Goal: Information Seeking & Learning: Learn about a topic

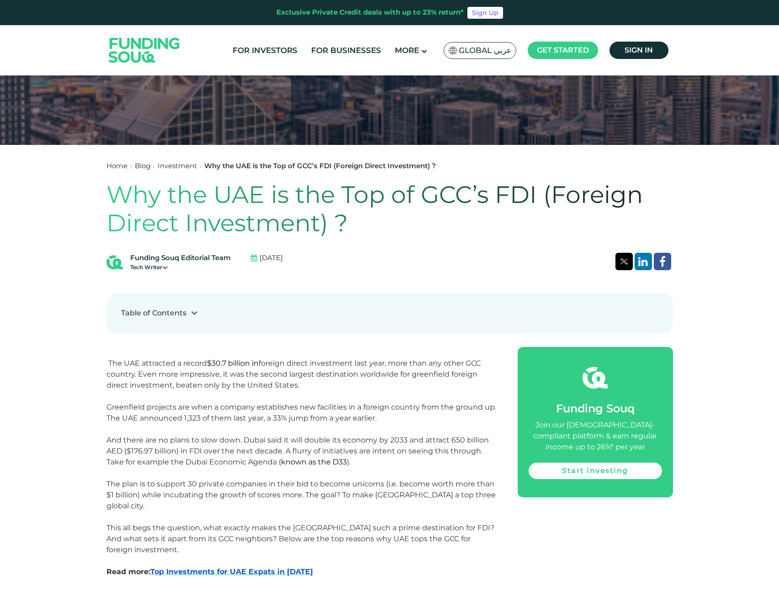
scroll to position [503, 0]
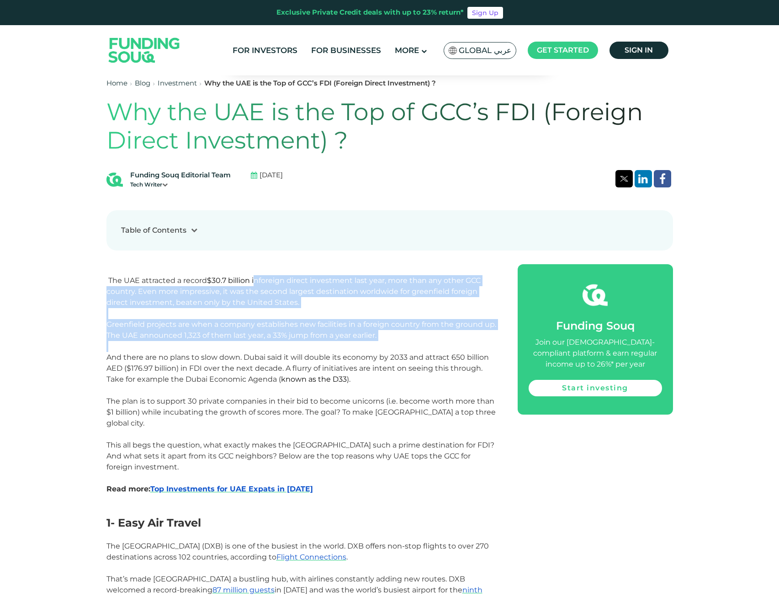
drag, startPoint x: 254, startPoint y: 284, endPoint x: 247, endPoint y: 345, distance: 61.2
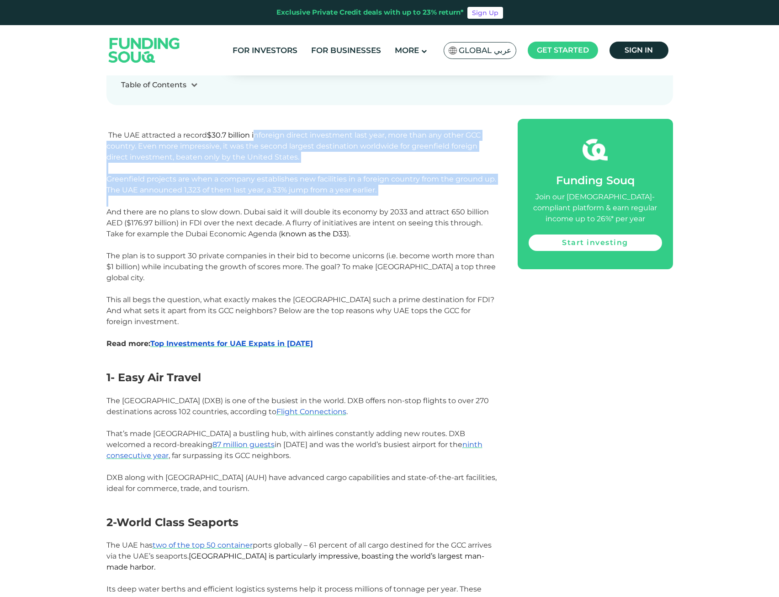
scroll to position [731, 0]
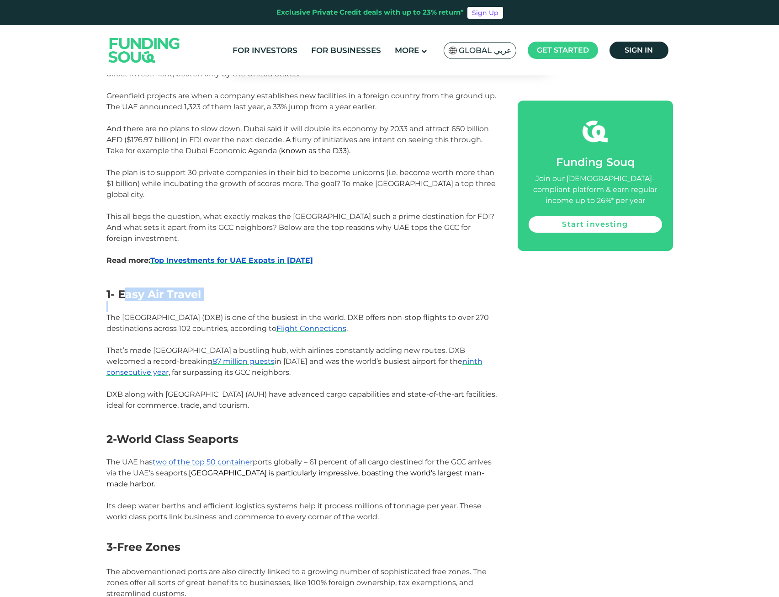
drag, startPoint x: 122, startPoint y: 272, endPoint x: 218, endPoint y: 281, distance: 96.3
drag, startPoint x: 126, startPoint y: 421, endPoint x: 262, endPoint y: 422, distance: 136.6
click at [262, 433] on h2 "2-World Class Seaports" at bounding box center [301, 439] width 391 height 13
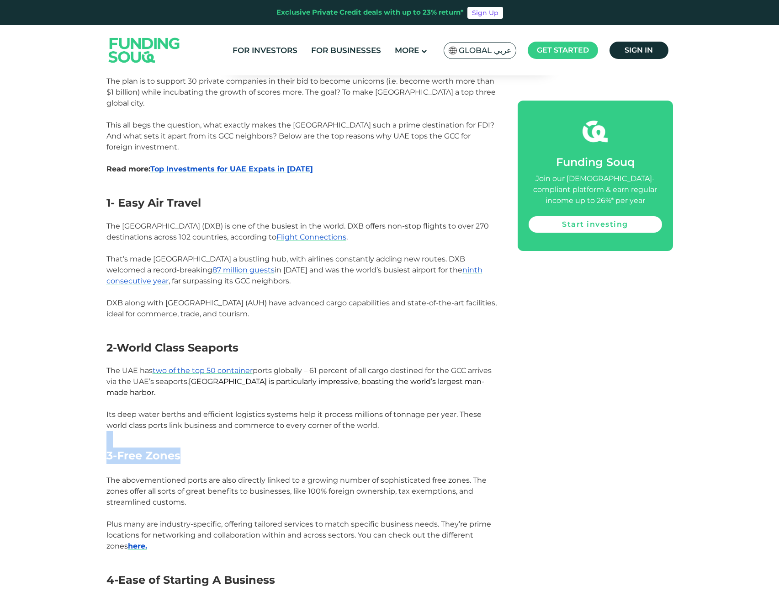
drag, startPoint x: 129, startPoint y: 418, endPoint x: 201, endPoint y: 434, distance: 73.9
click at [201, 434] on h2 "3-Free Zones" at bounding box center [301, 447] width 391 height 33
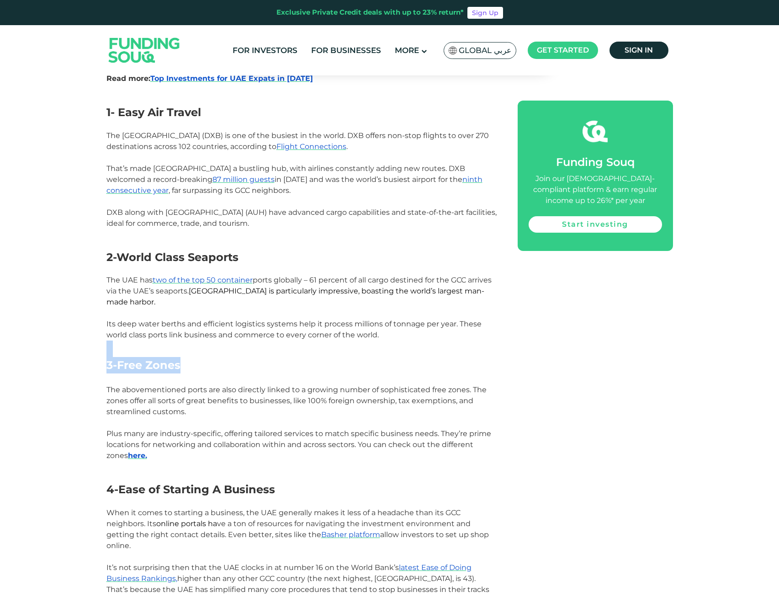
scroll to position [914, 0]
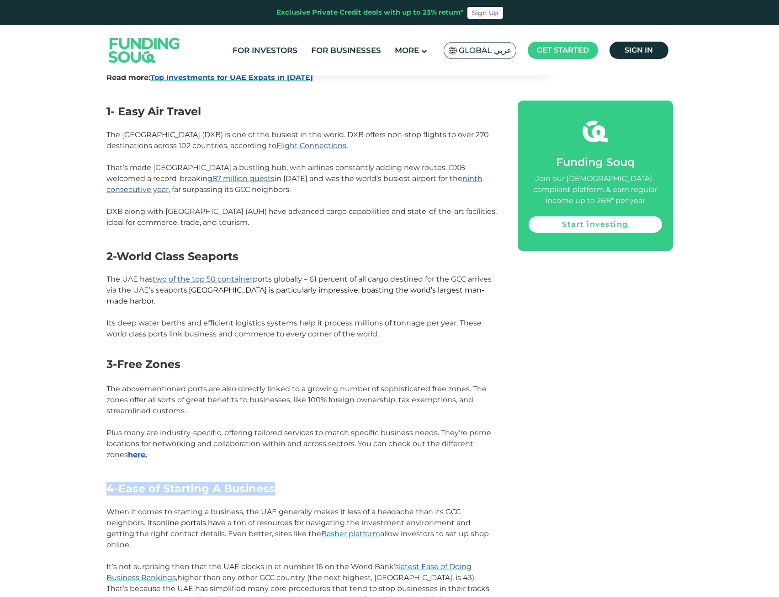
drag, startPoint x: 295, startPoint y: 463, endPoint x: 308, endPoint y: 464, distance: 12.8
click at [308, 464] on div "The UAE attracted a record $30.7 billion in foreign direct investment last year…" at bounding box center [301, 543] width 391 height 1381
drag, startPoint x: 308, startPoint y: 464, endPoint x: 225, endPoint y: 466, distance: 82.7
click at [285, 482] on h2 "4-Ease of Starting A Business" at bounding box center [301, 488] width 391 height 13
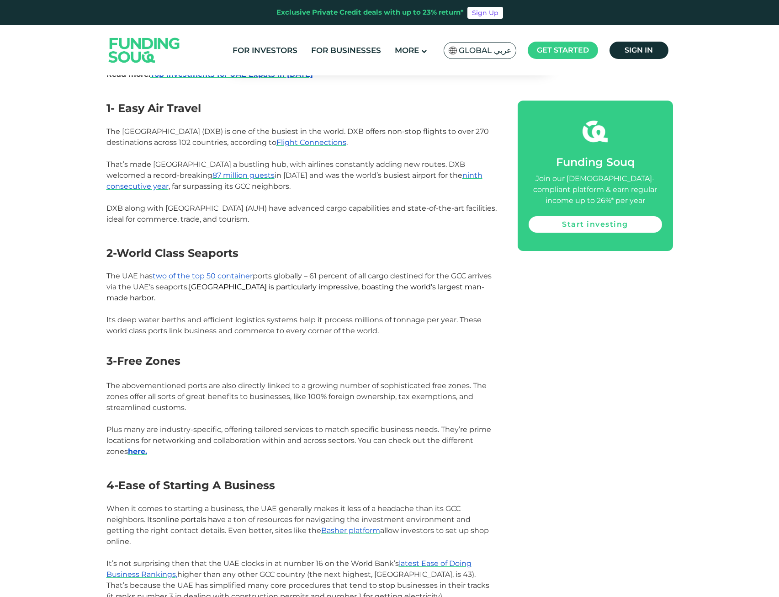
scroll to position [1142, 0]
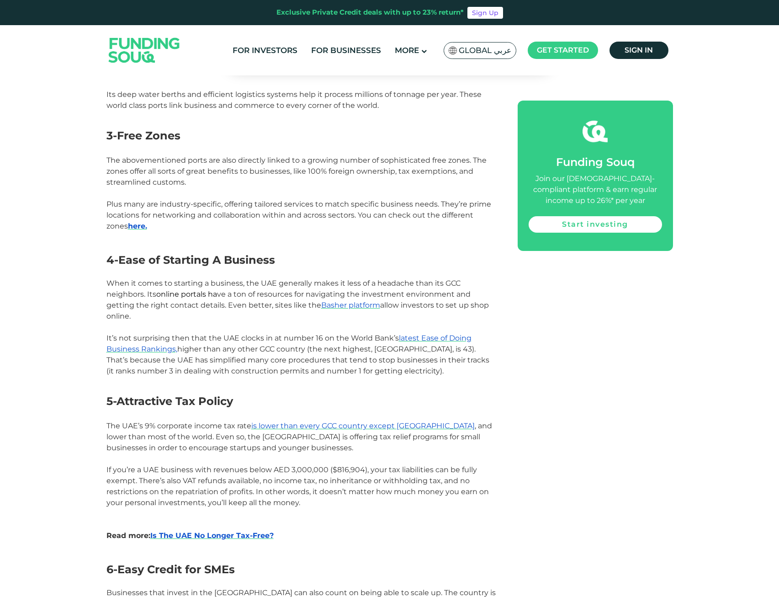
drag, startPoint x: 170, startPoint y: 391, endPoint x: 235, endPoint y: 381, distance: 65.1
click at [235, 381] on div "The UAE attracted a record $30.7 billion in foreign direct investment last year…" at bounding box center [301, 314] width 391 height 1381
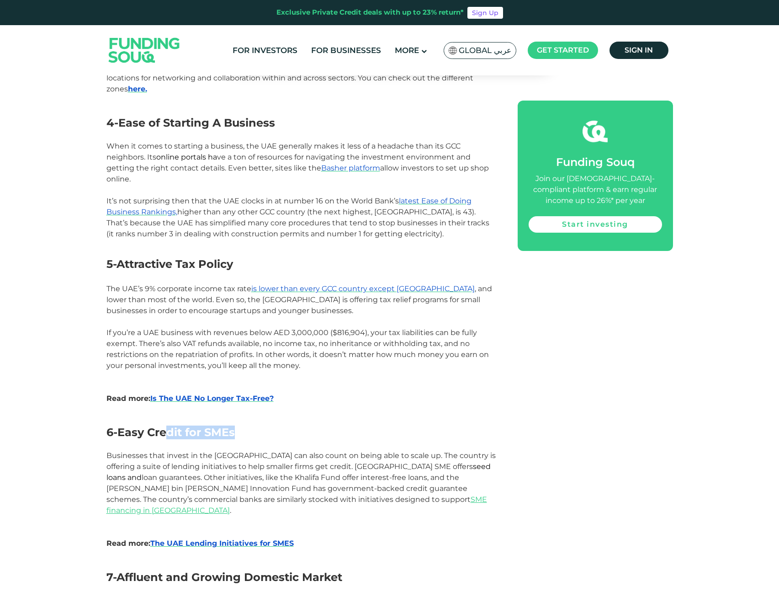
drag, startPoint x: 221, startPoint y: 415, endPoint x: 259, endPoint y: 415, distance: 38.4
click at [259, 426] on h2 "6-Easy Credit for SMEs" at bounding box center [301, 432] width 391 height 13
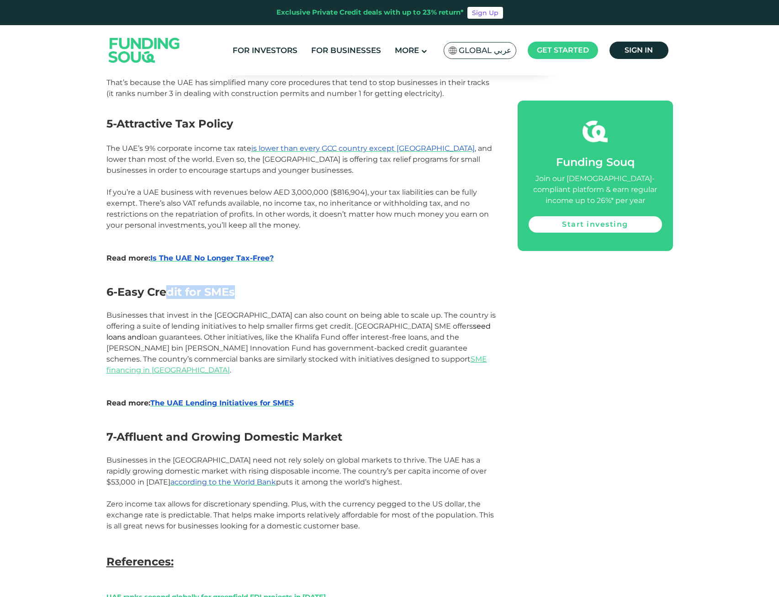
scroll to position [1462, 0]
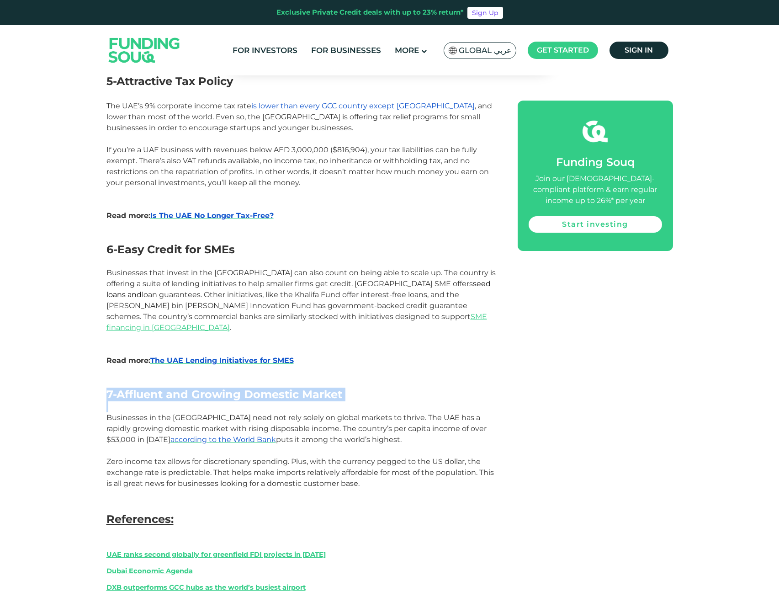
drag, startPoint x: 181, startPoint y: 351, endPoint x: 399, endPoint y: 373, distance: 219.0
drag, startPoint x: 399, startPoint y: 373, endPoint x: 303, endPoint y: 424, distance: 108.1
click at [302, 422] on p "Businesses in the [GEOGRAPHIC_DATA] need not rely solely on global markets to t…" at bounding box center [301, 450] width 391 height 77
click at [369, 438] on span "Businesses in the [GEOGRAPHIC_DATA] need not rely solely on global markets to t…" at bounding box center [299, 450] width 387 height 74
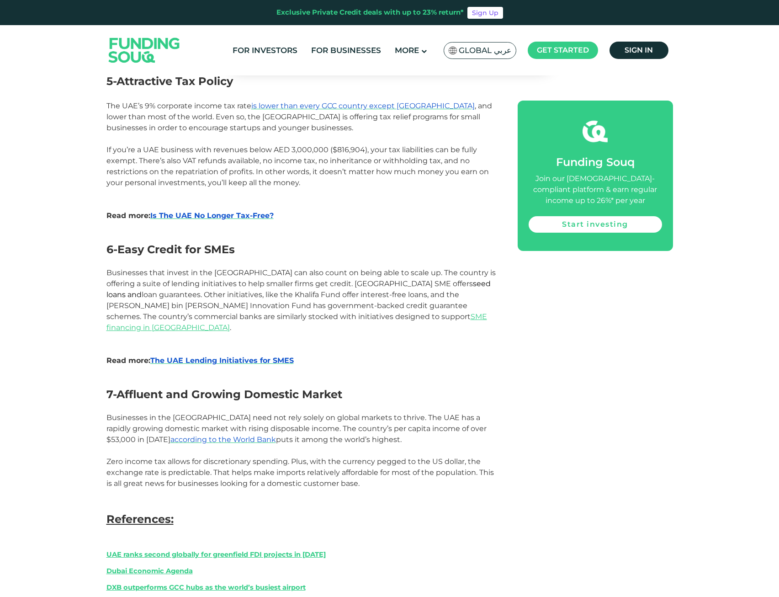
scroll to position [2588, 0]
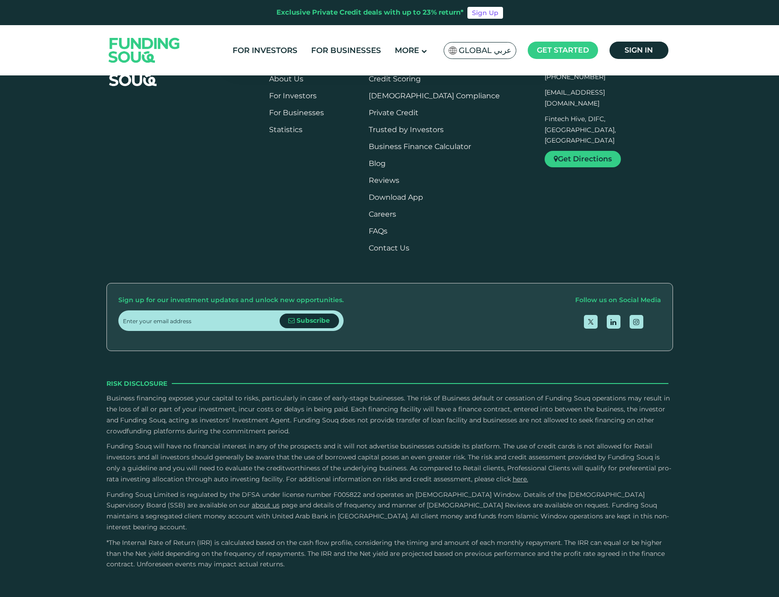
click at [310, 190] on div "About About Us For Investors For Businesses Statistics" at bounding box center [296, 158] width 55 height 203
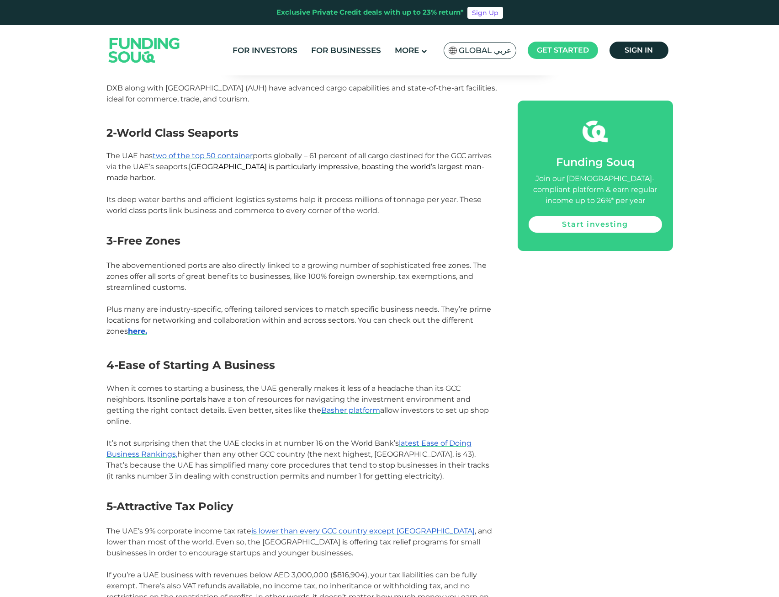
click at [246, 317] on p "The abovementioned ports are also directly linked to a growing number of sophis…" at bounding box center [301, 304] width 391 height 88
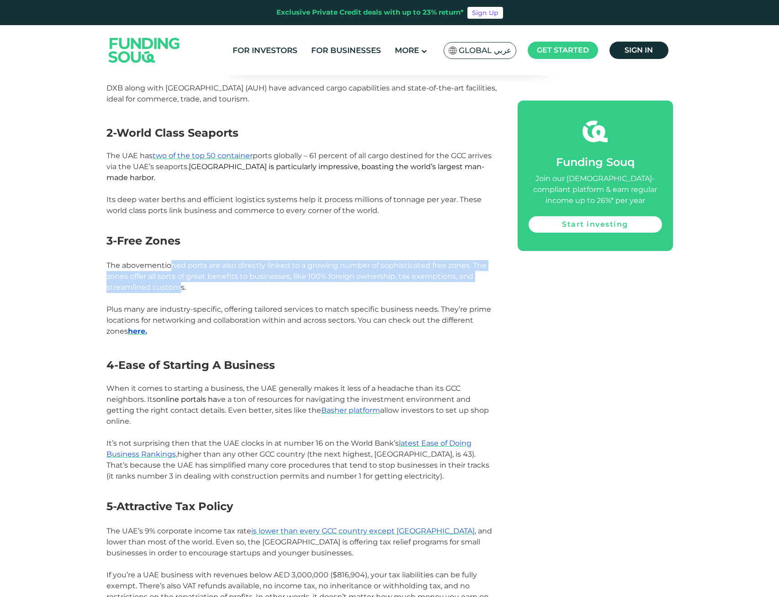
drag, startPoint x: 172, startPoint y: 246, endPoint x: 177, endPoint y: 263, distance: 17.5
click at [177, 263] on span "The abovementioned ports are also directly linked to a growing number of sophis…" at bounding box center [298, 298] width 385 height 74
click at [482, 383] on p "When it comes to starting a business, the UAE generally makes it less of a head…" at bounding box center [301, 405] width 391 height 44
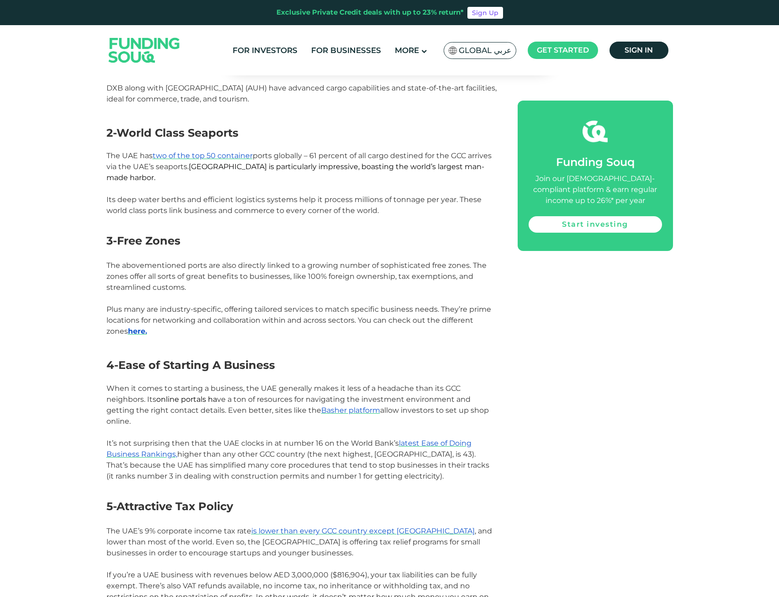
click at [499, 387] on div "The UAE attracted a record $30.7 billion in foreign direct investment last year…" at bounding box center [389, 420] width 566 height 1381
